Goal: Navigation & Orientation: Find specific page/section

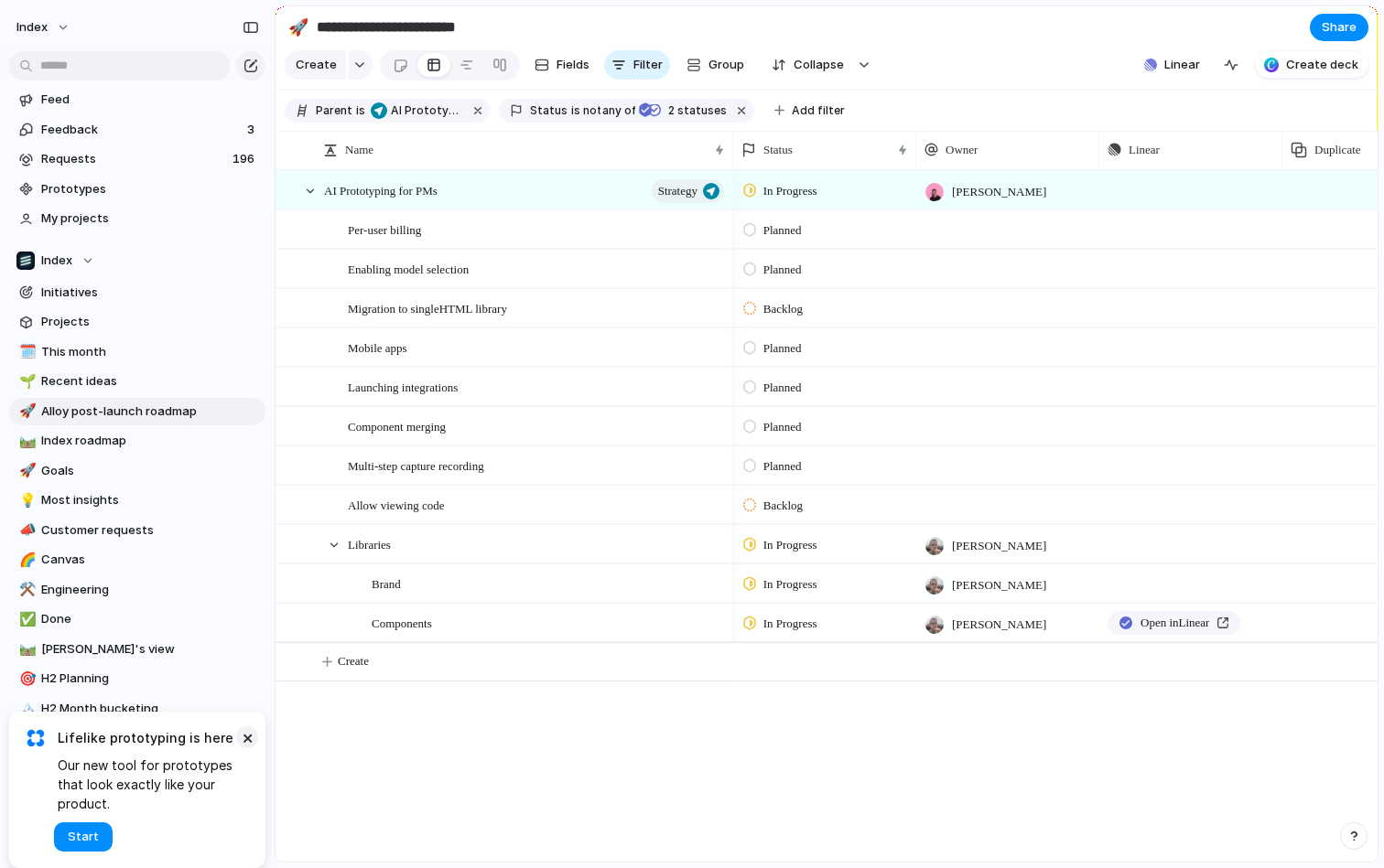
click at [244, 716] on button "×" at bounding box center [247, 738] width 22 height 22
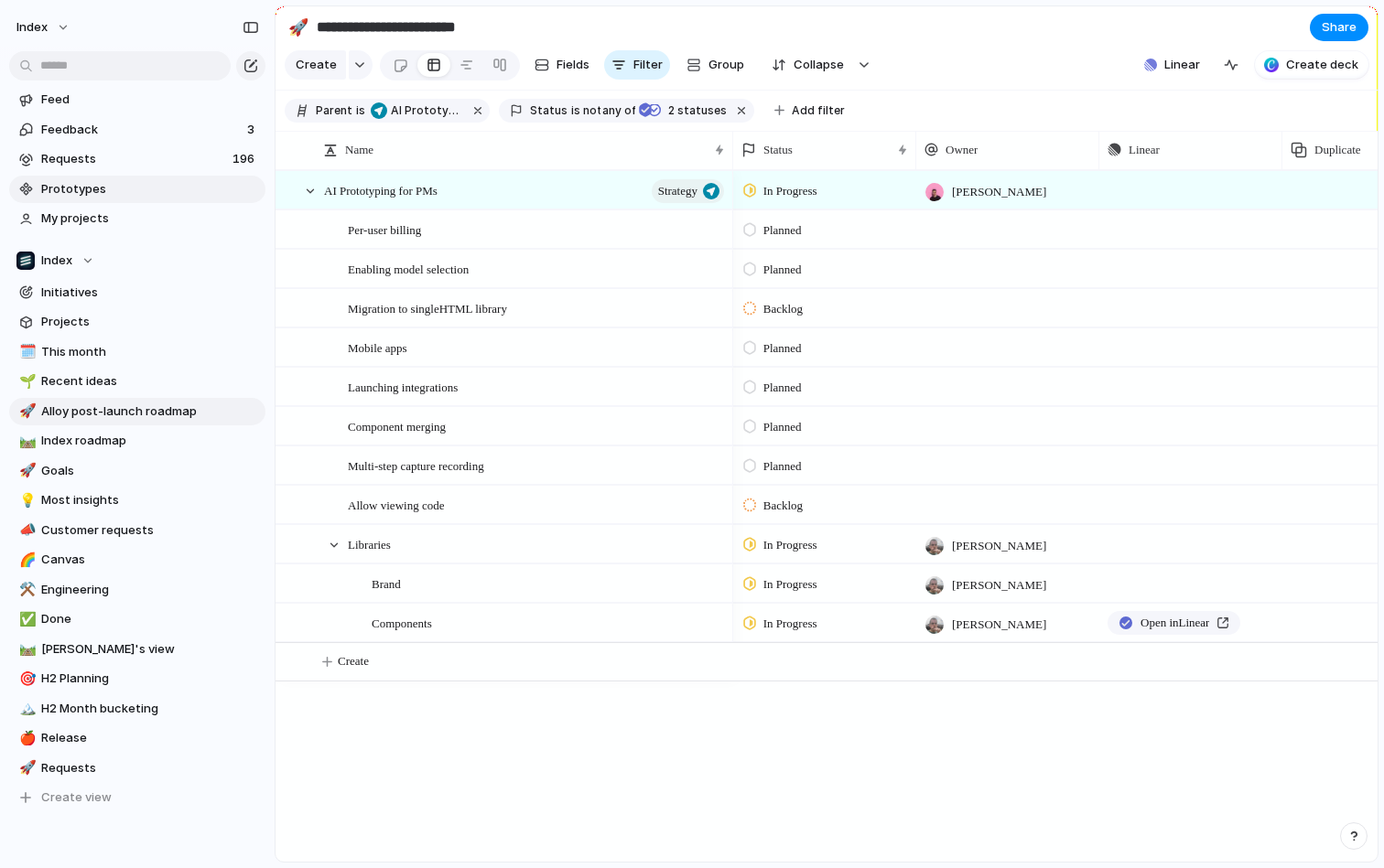
click at [85, 194] on span "Prototypes" at bounding box center [150, 189] width 218 height 18
click at [164, 219] on span "My projects" at bounding box center [150, 219] width 218 height 18
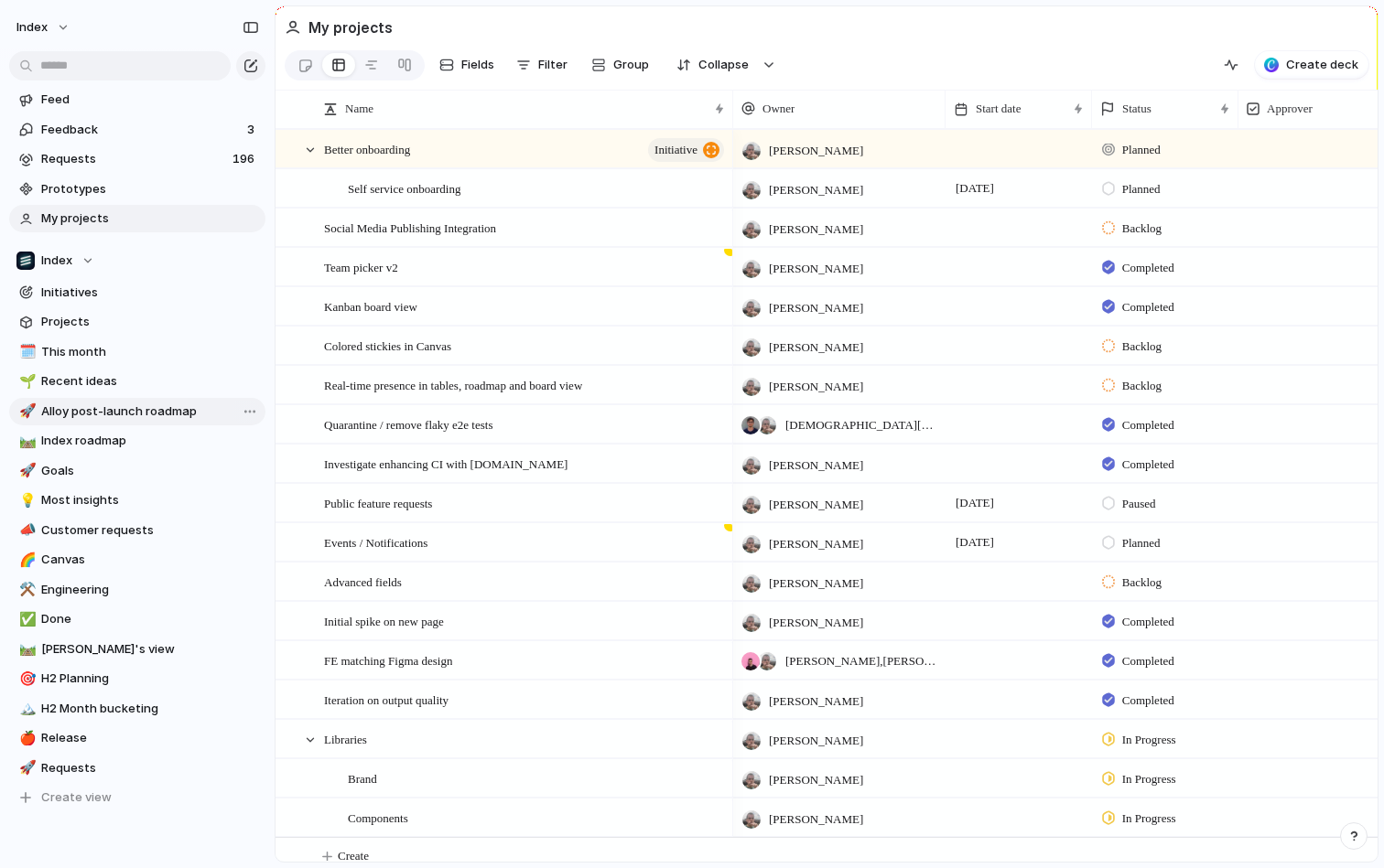
click at [164, 399] on link "🚀 Alloy post-launch roadmap" at bounding box center [137, 411] width 256 height 28
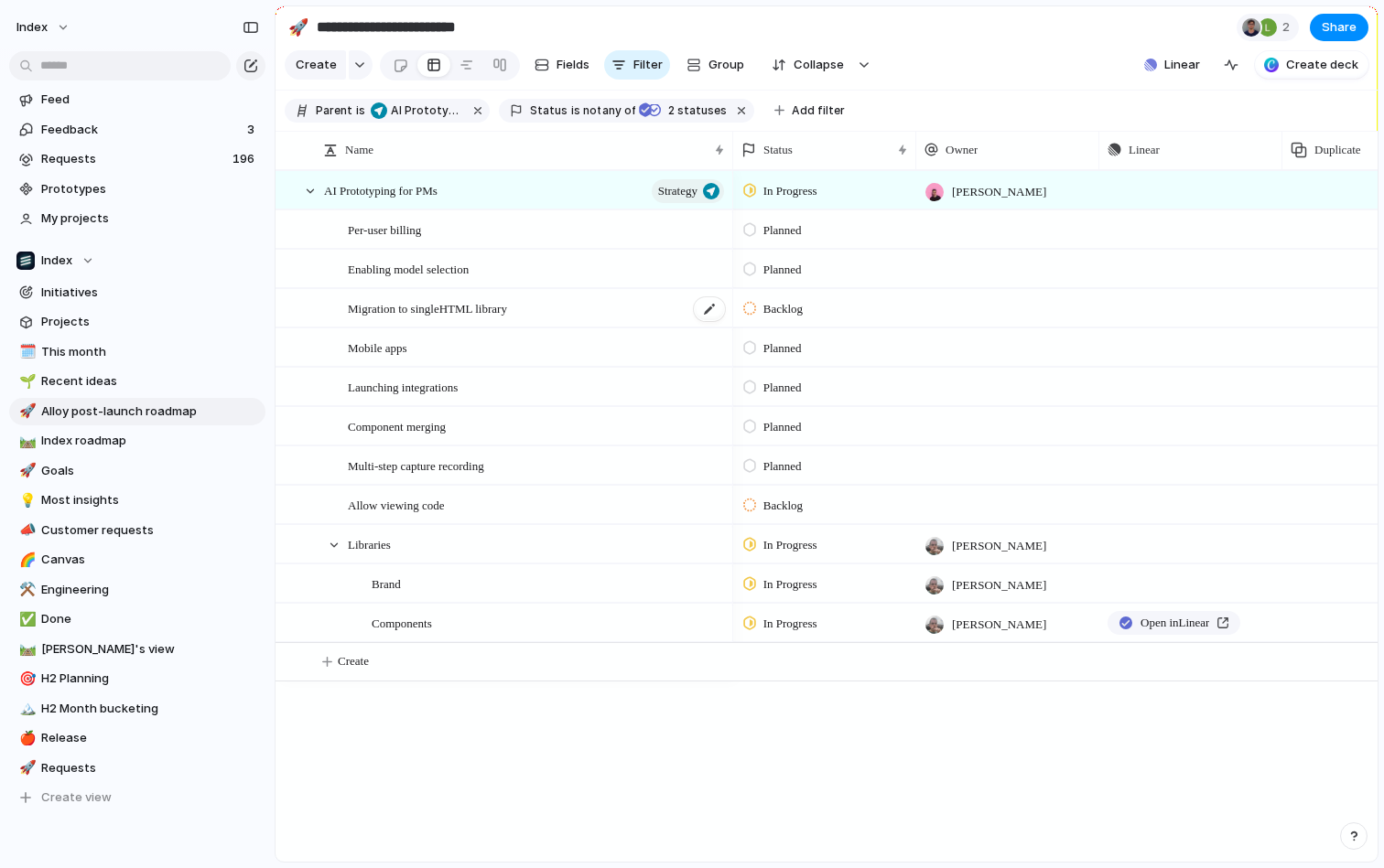
click at [539, 314] on div "Migration to singleHTML library" at bounding box center [538, 309] width 379 height 38
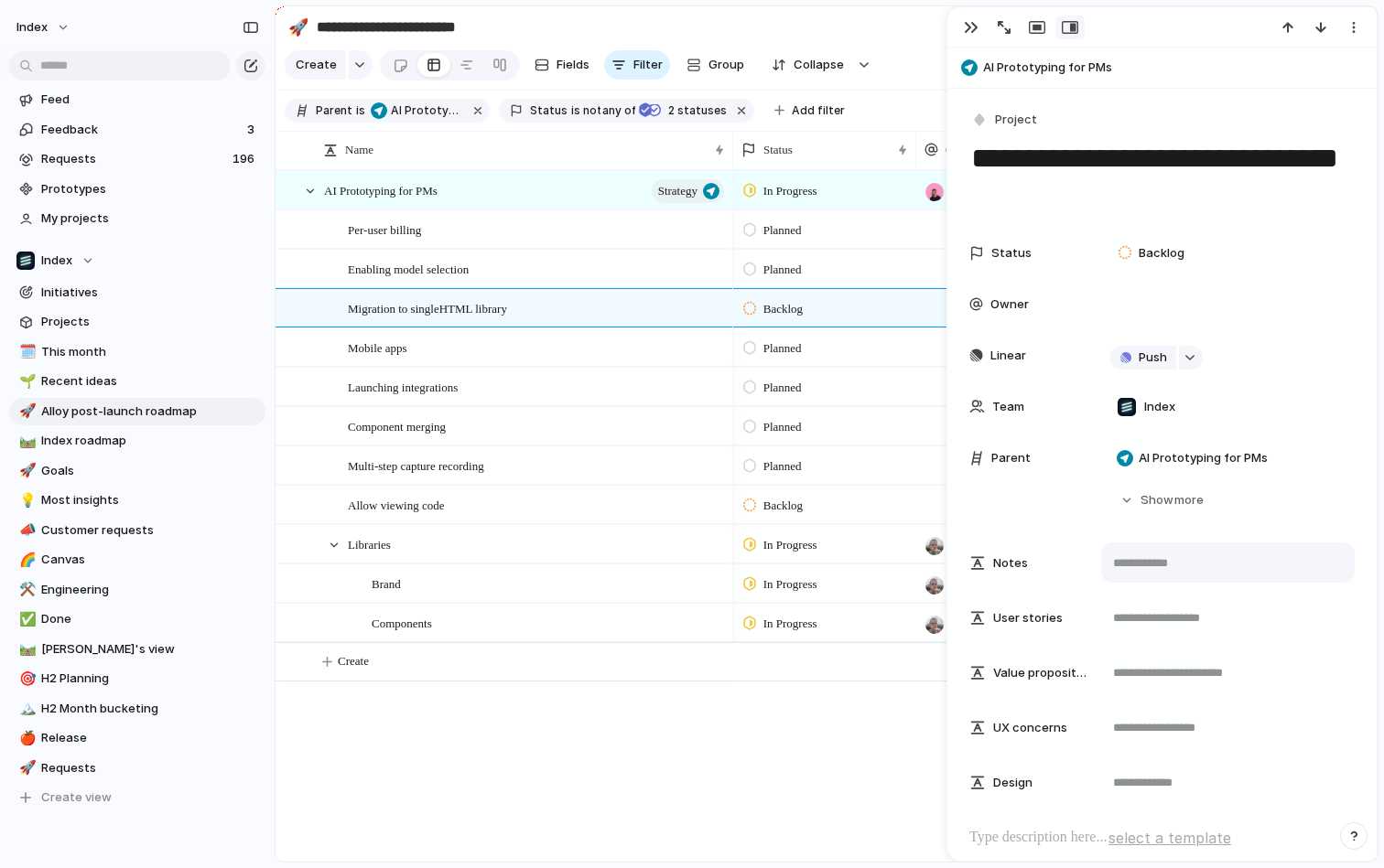
scroll to position [385, 0]
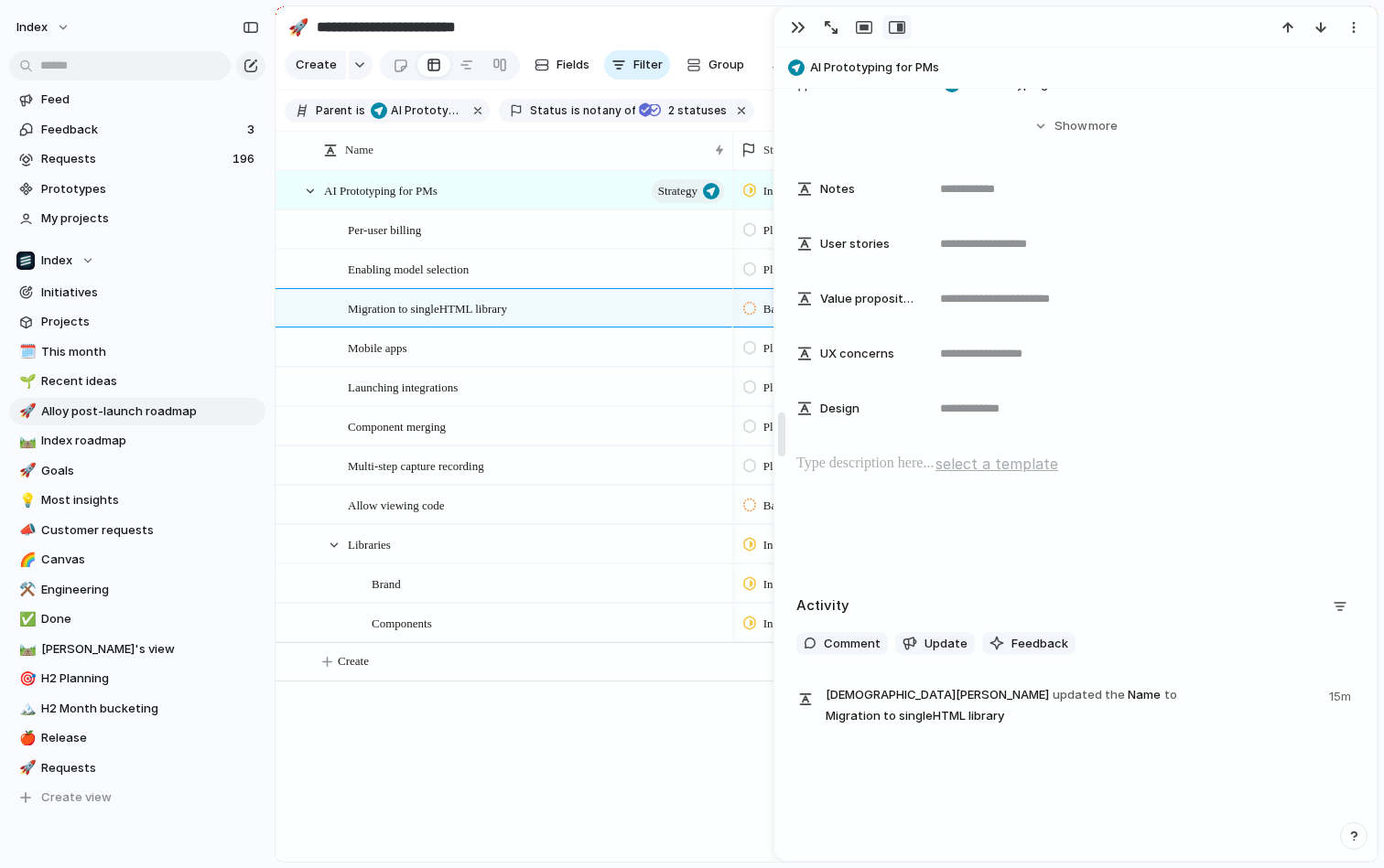
drag, startPoint x: 951, startPoint y: 457, endPoint x: 780, endPoint y: 459, distance: 171.0
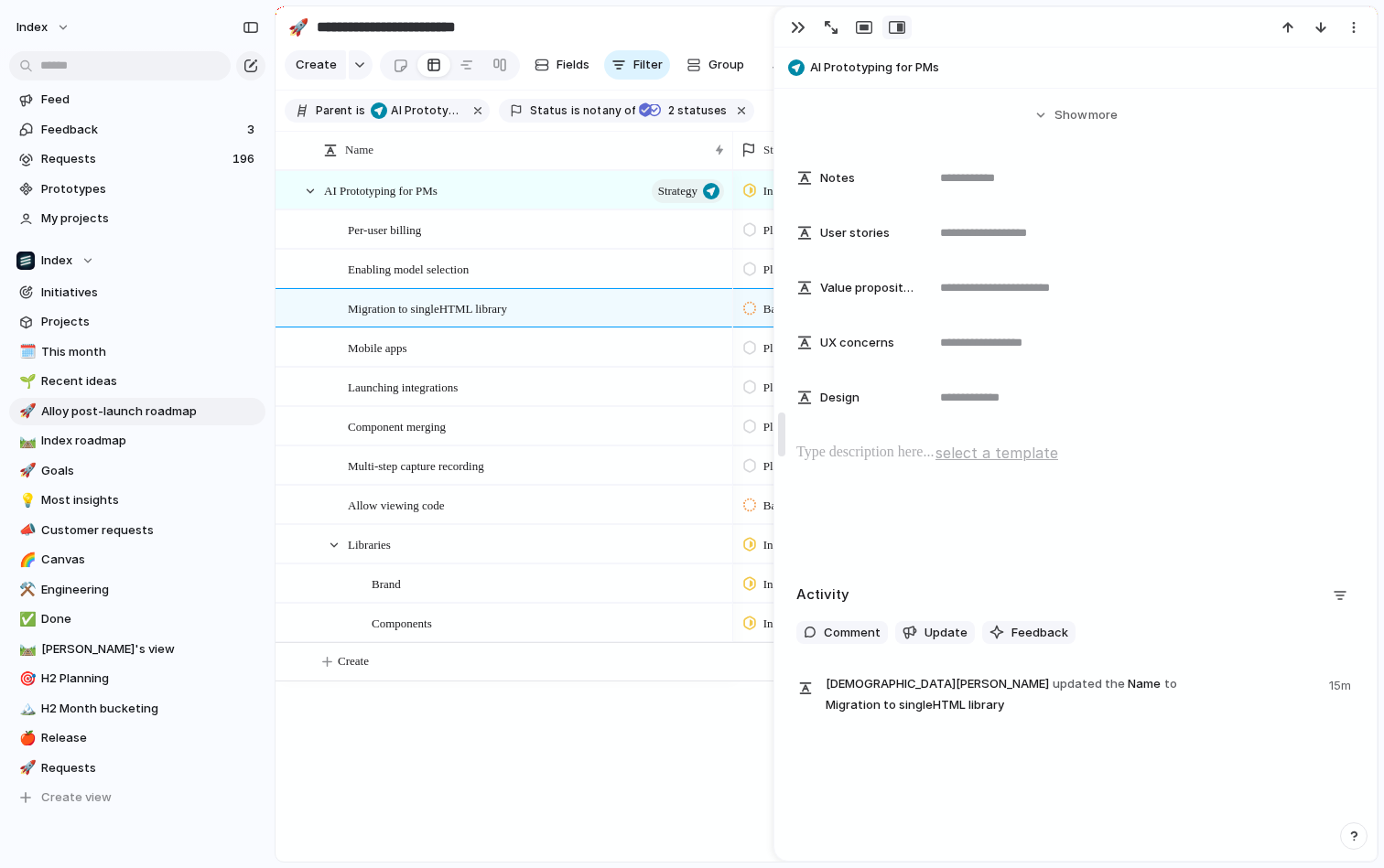
scroll to position [339, 0]
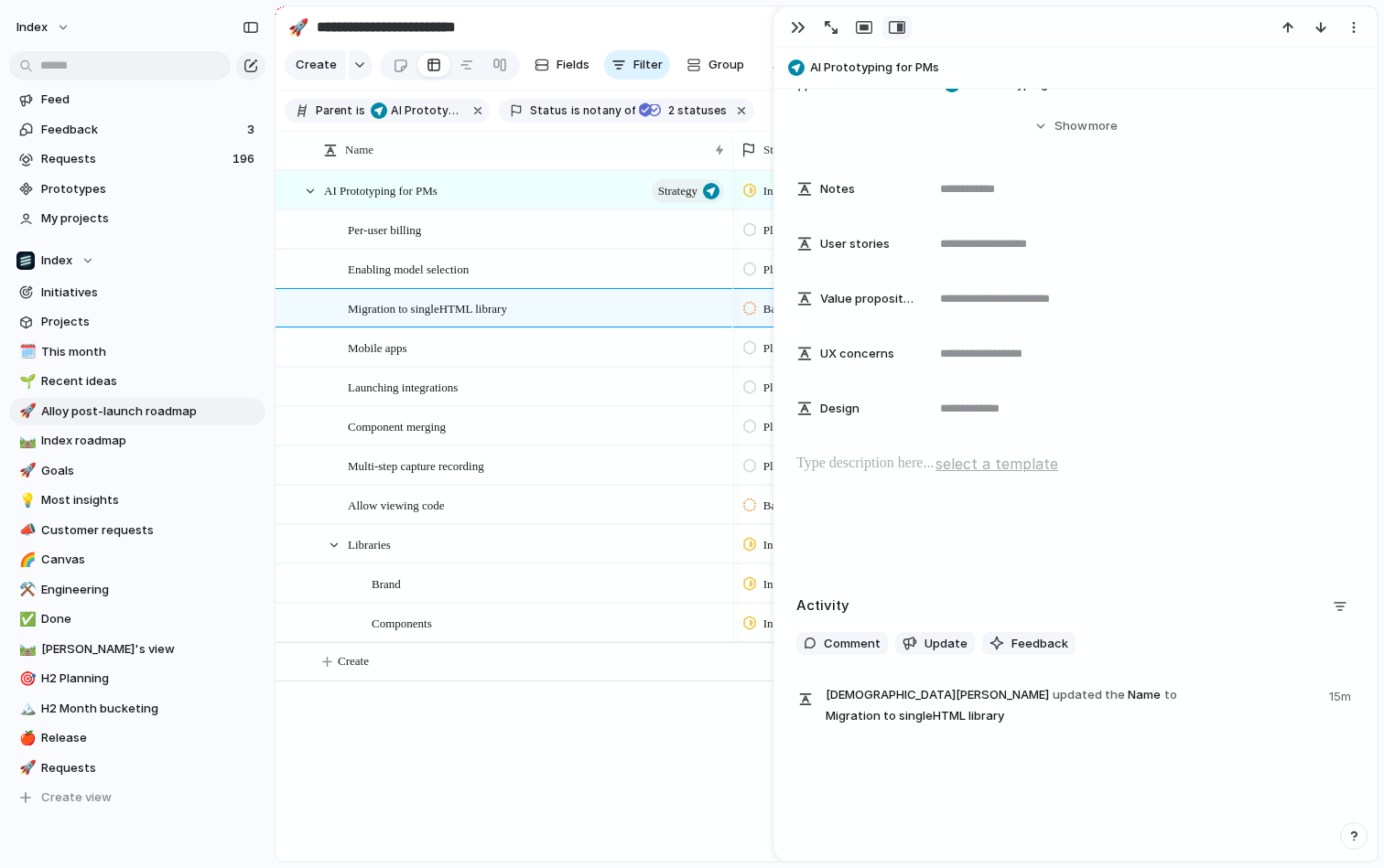
click at [863, 473] on p at bounding box center [1076, 464] width 559 height 22
click at [908, 611] on div "Activity" at bounding box center [1076, 607] width 559 height 29
click at [917, 536] on div at bounding box center [1076, 512] width 559 height 118
click at [973, 716] on div "**********" at bounding box center [1075, 475] width 602 height 772
click at [799, 28] on div "button" at bounding box center [799, 28] width 15 height 15
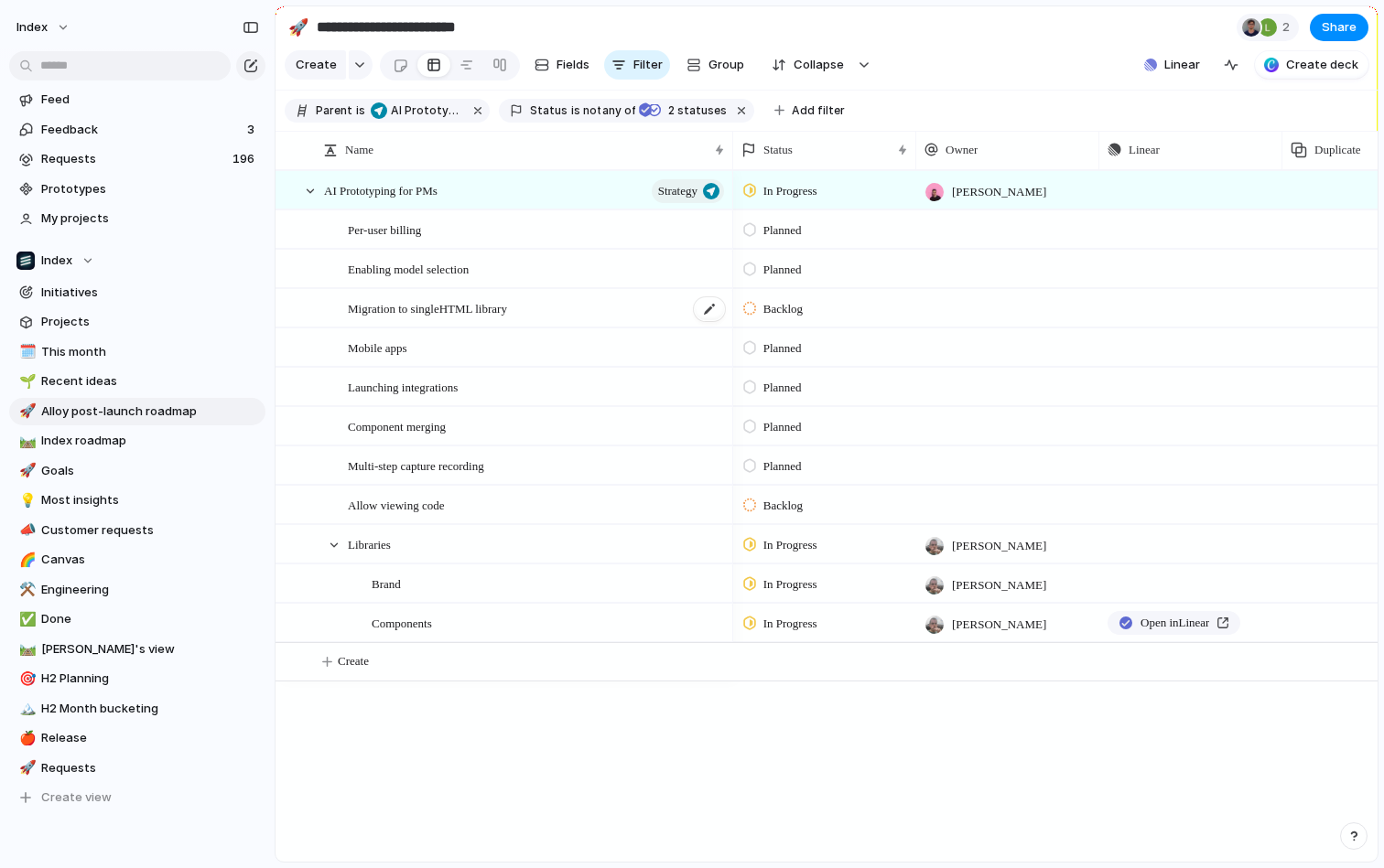
click at [652, 319] on div "Migration to singleHTML library" at bounding box center [538, 309] width 379 height 38
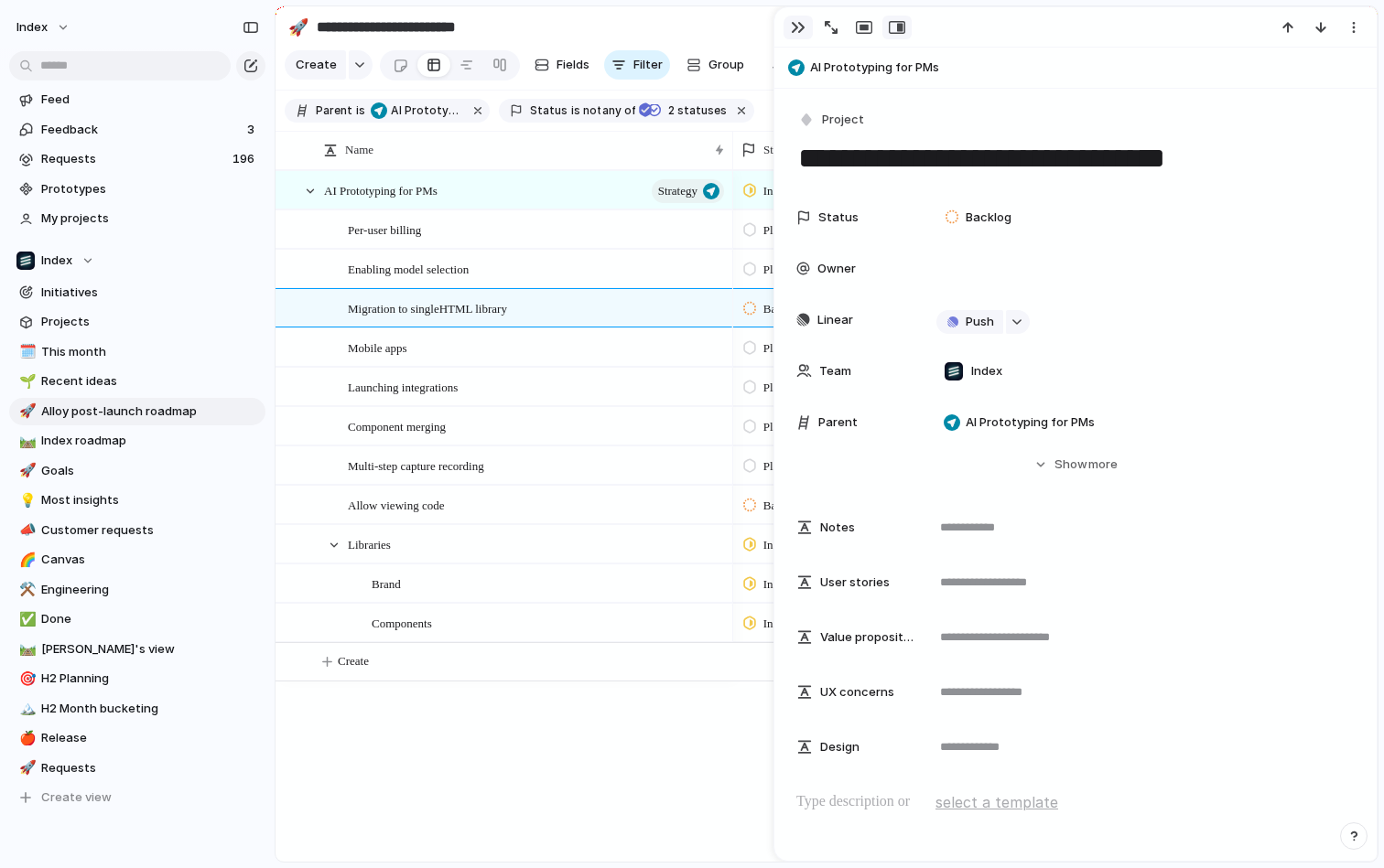
click at [795, 28] on div "button" at bounding box center [799, 28] width 15 height 15
